Goal: Task Accomplishment & Management: Complete application form

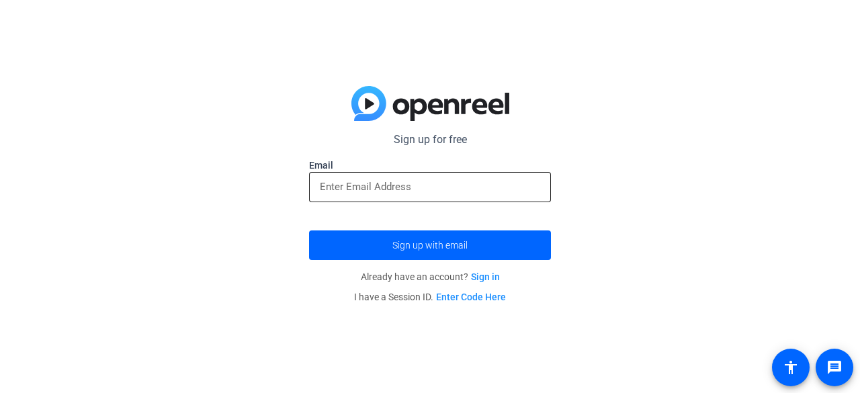
click at [392, 187] on input "email" at bounding box center [430, 187] width 220 height 16
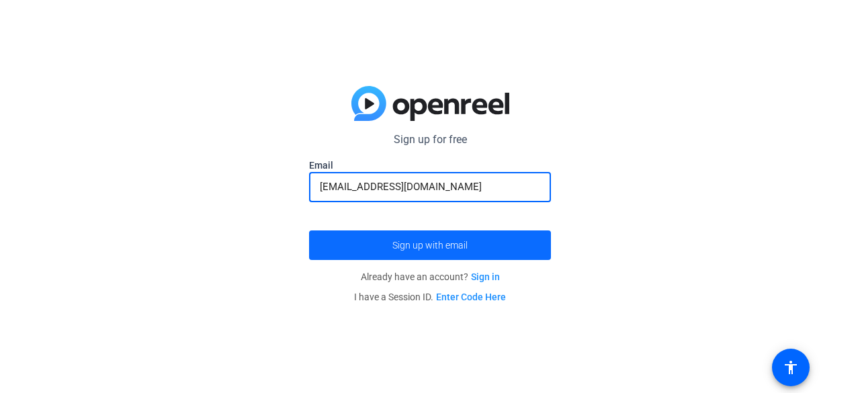
click at [398, 245] on span "Sign up with email" at bounding box center [429, 245] width 75 height 0
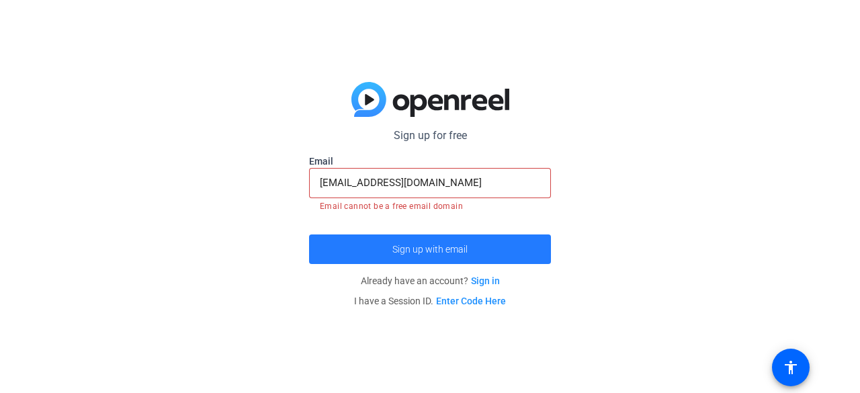
click at [437, 249] on span "Sign up with email" at bounding box center [429, 249] width 75 height 0
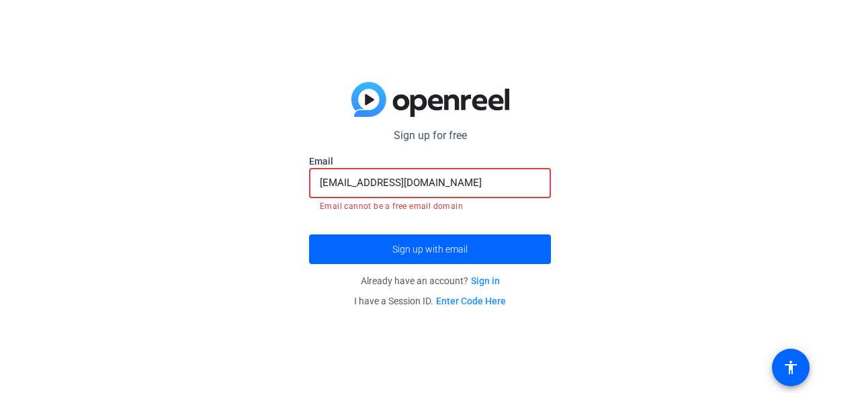
click at [451, 187] on input "[EMAIL_ADDRESS][DOMAIN_NAME]" at bounding box center [430, 183] width 220 height 16
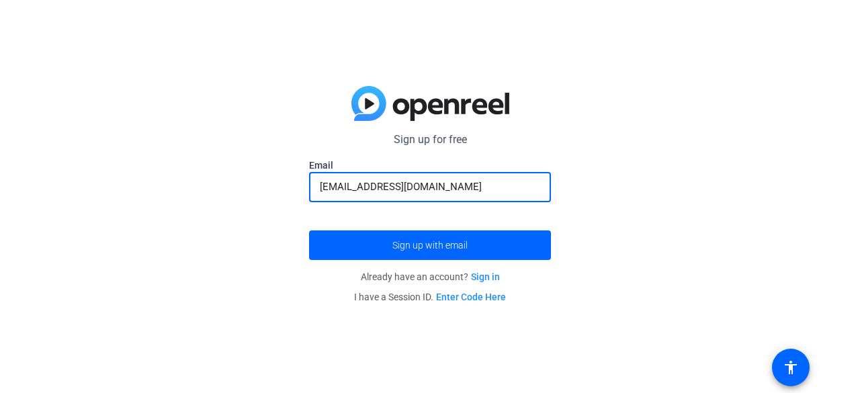
type input "dominicdominguez528@gmail.com"
click at [309, 230] on button "Sign up with email" at bounding box center [430, 245] width 242 height 30
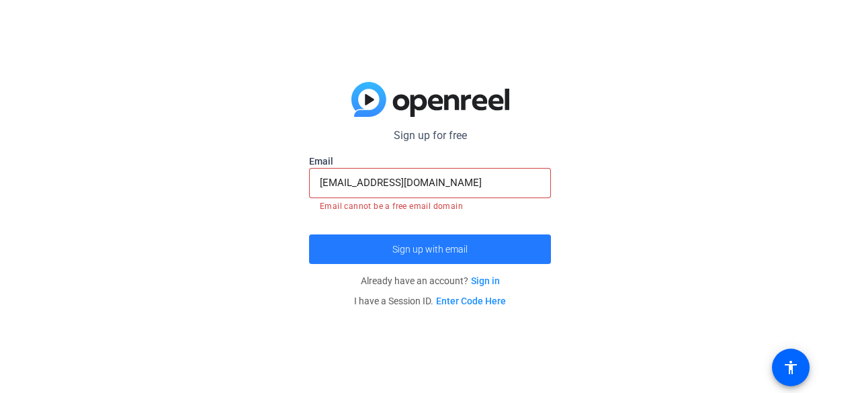
click at [390, 249] on span "submit" at bounding box center [430, 249] width 242 height 32
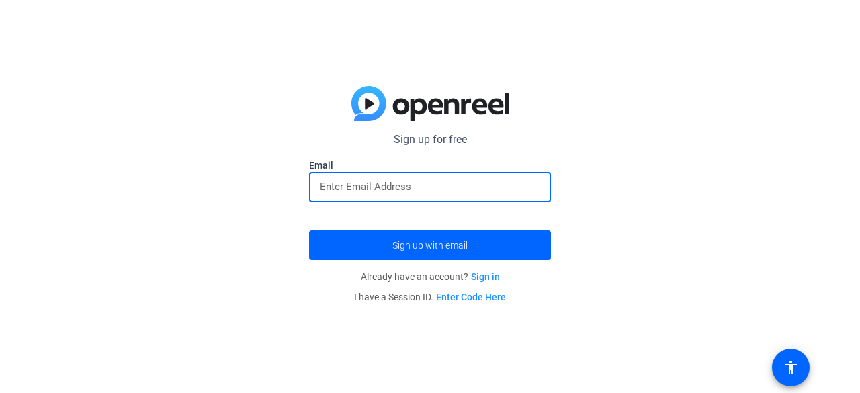
click at [451, 193] on input "email" at bounding box center [430, 187] width 220 height 16
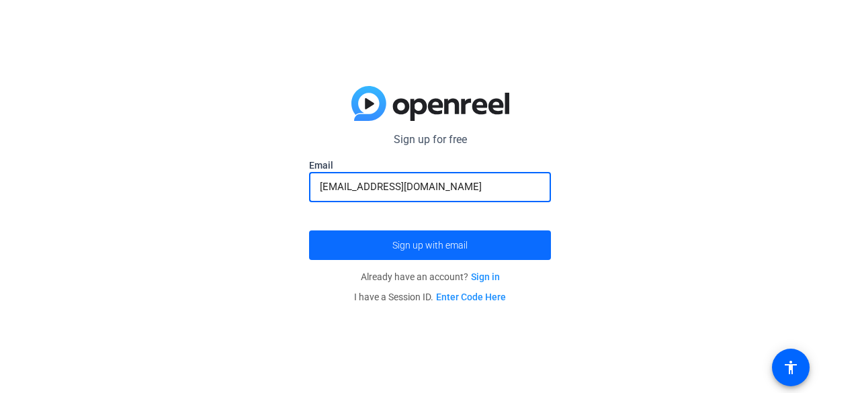
click at [450, 245] on span "Sign up with email" at bounding box center [429, 245] width 75 height 0
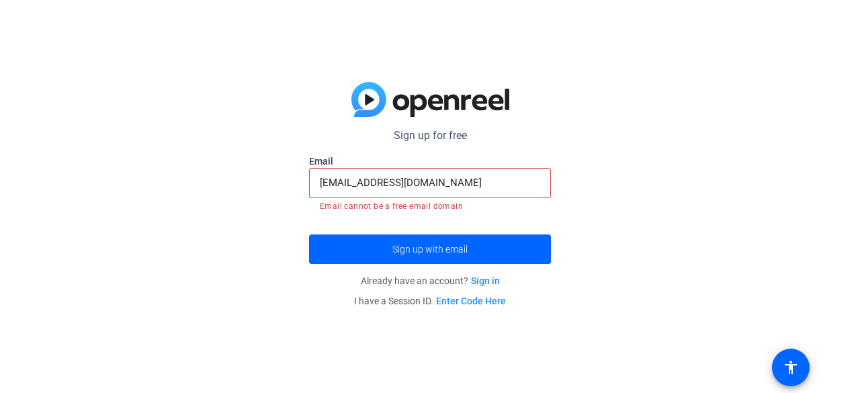
click at [447, 181] on input "[EMAIL_ADDRESS][DOMAIN_NAME]" at bounding box center [430, 183] width 220 height 16
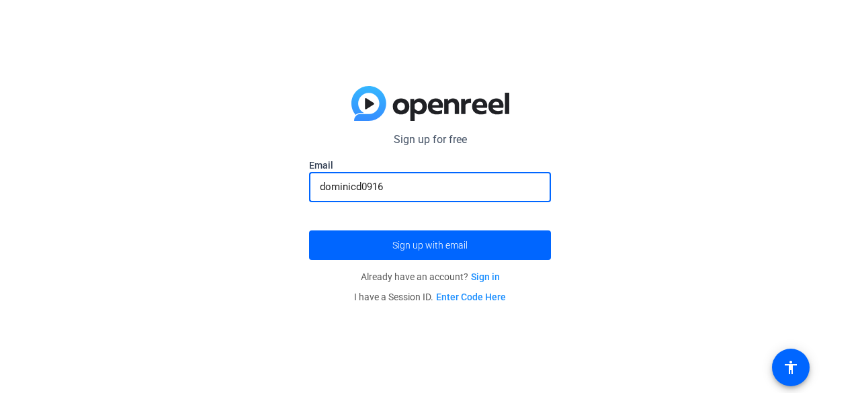
click at [309, 230] on button "Sign up with email" at bounding box center [430, 245] width 242 height 30
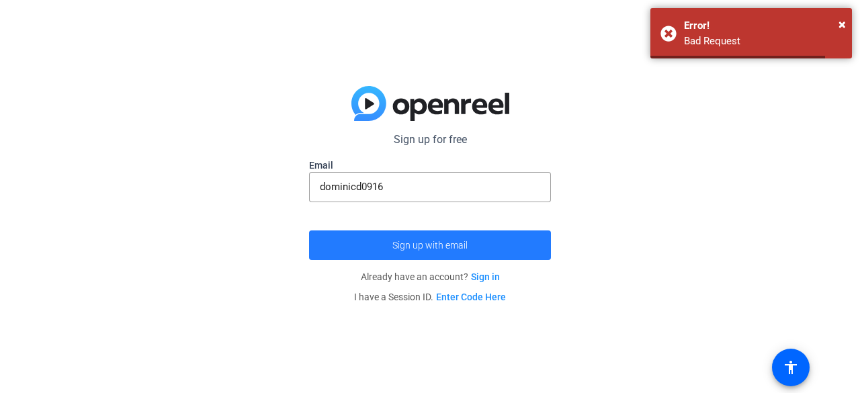
click at [398, 245] on span "Sign up with email" at bounding box center [429, 245] width 75 height 0
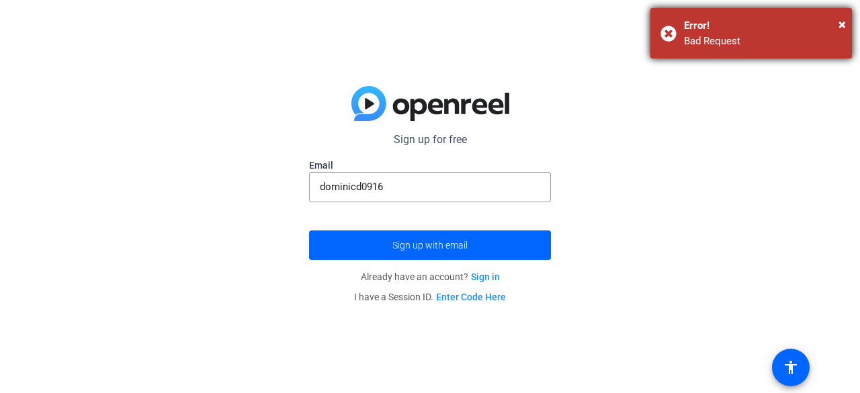
click at [846, 22] on div "× Error! Bad Request" at bounding box center [750, 33] width 201 height 50
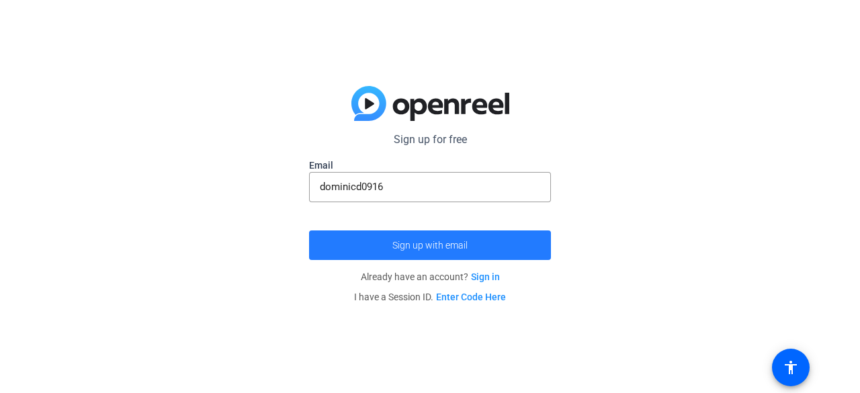
click at [465, 245] on span "Sign up with email" at bounding box center [429, 245] width 75 height 0
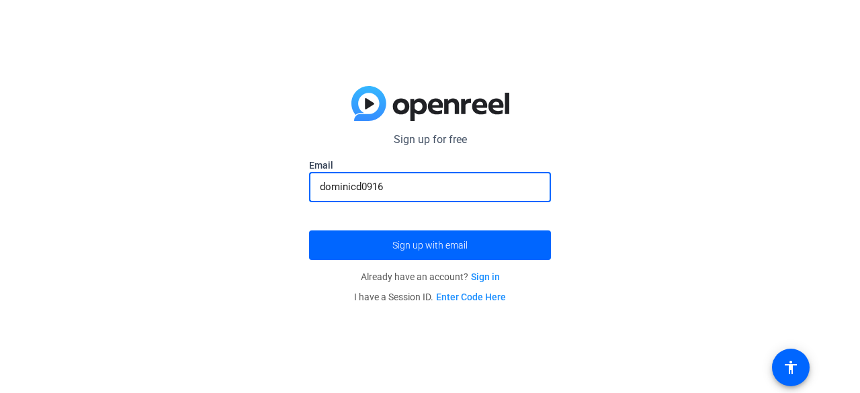
click at [394, 183] on input "dominicd0916" at bounding box center [430, 187] width 220 height 16
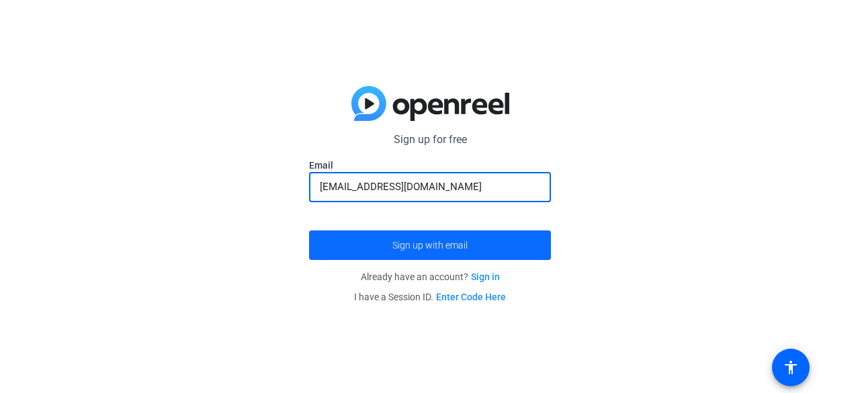
click at [390, 247] on span "submit" at bounding box center [430, 245] width 242 height 32
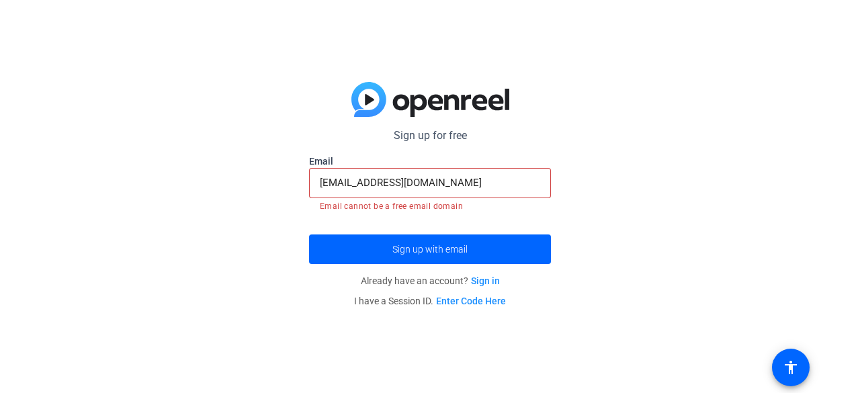
click at [437, 186] on input "[EMAIL_ADDRESS][DOMAIN_NAME]" at bounding box center [430, 183] width 220 height 16
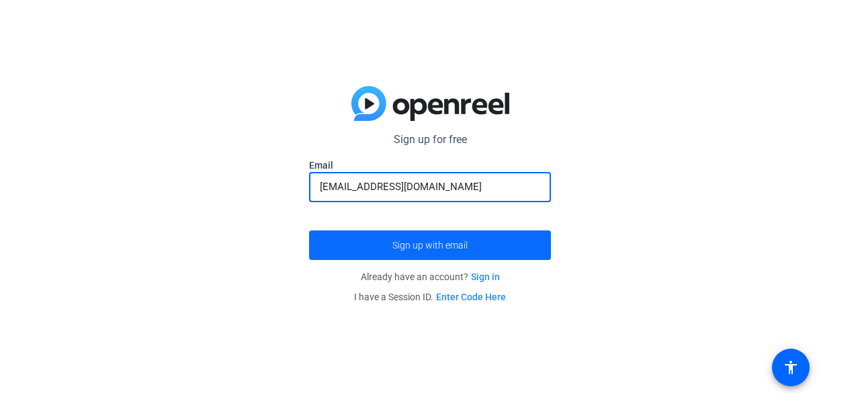
type input "[EMAIL_ADDRESS][DOMAIN_NAME]"
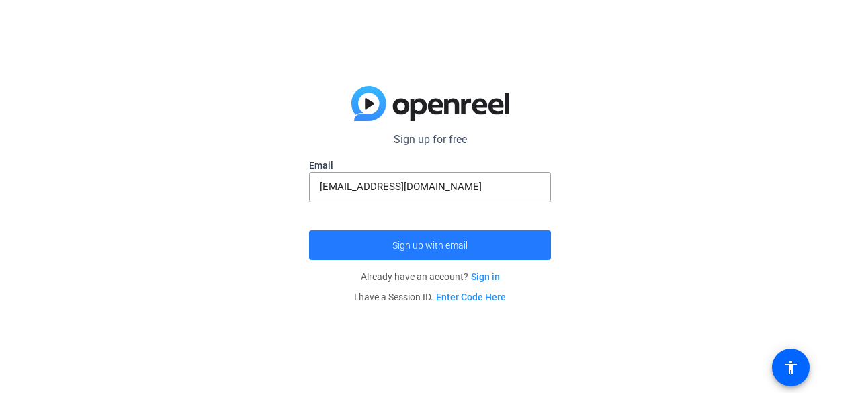
click at [410, 245] on span "Sign up with email" at bounding box center [429, 245] width 75 height 0
